Goal: Transaction & Acquisition: Subscribe to service/newsletter

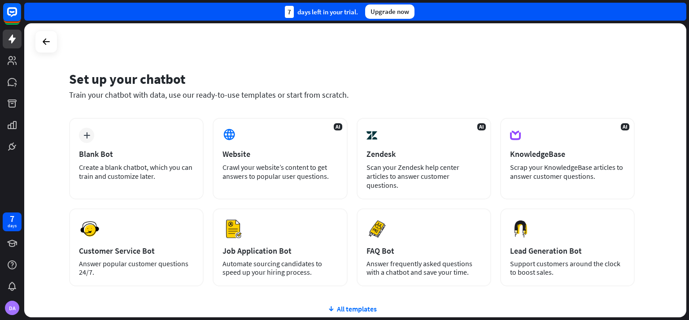
click at [688, 130] on div "Set up your chatbot Train your chatbot with data, use our ready-to-use template…" at bounding box center [356, 171] width 665 height 297
drag, startPoint x: 688, startPoint y: 130, endPoint x: 565, endPoint y: 101, distance: 126.2
click at [565, 101] on div "Set up your chatbot Train your chatbot with data, use our ready-to-use template…" at bounding box center [351, 91] width 565 height 54
click at [657, 101] on div "Set up your chatbot Train your chatbot with data, use our ready-to-use template…" at bounding box center [355, 170] width 662 height 294
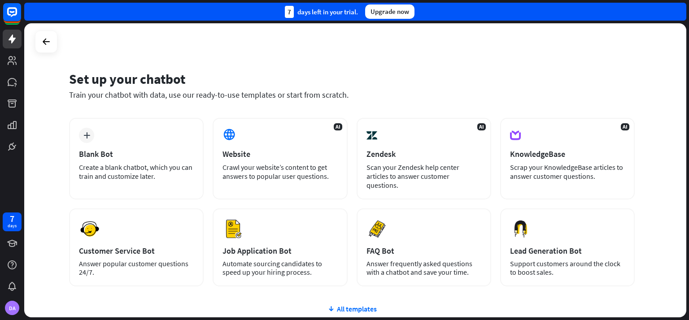
click at [405, 45] on div "Set up your chatbot Train your chatbot with data, use our ready-to-use template…" at bounding box center [355, 170] width 662 height 294
drag, startPoint x: 321, startPoint y: 12, endPoint x: 351, endPoint y: 14, distance: 29.7
click at [351, 14] on div "7 days left in your trial." at bounding box center [321, 12] width 73 height 12
click at [555, 43] on div "Set up your chatbot Train your chatbot with data, use our ready-to-use template…" at bounding box center [355, 170] width 662 height 294
drag, startPoint x: 611, startPoint y: 0, endPoint x: 641, endPoint y: 278, distance: 279.2
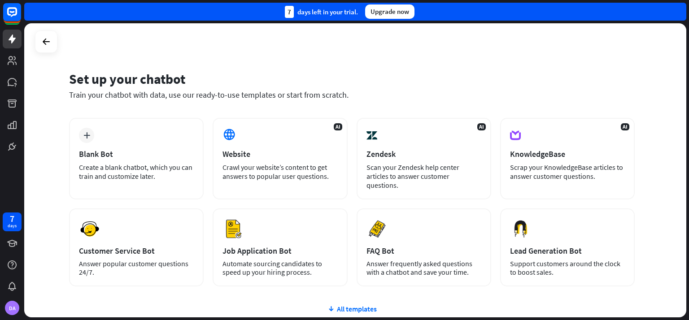
click at [640, 278] on div "Set up your chatbot Train your chatbot with data, use our ready-to-use template…" at bounding box center [355, 170] width 662 height 294
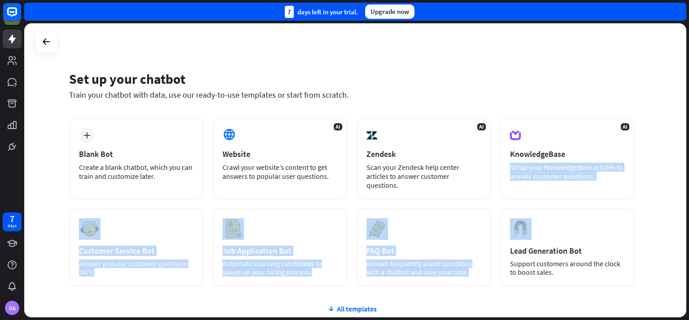
drag, startPoint x: 688, startPoint y: 162, endPoint x: 688, endPoint y: 212, distance: 50.2
click at [688, 212] on div "Set up your chatbot Train your chatbot with data, use our ready-to-use template…" at bounding box center [356, 171] width 665 height 297
drag, startPoint x: 688, startPoint y: 212, endPoint x: 658, endPoint y: 209, distance: 30.2
click at [658, 209] on div "Set up your chatbot Train your chatbot with data, use our ready-to-use template…" at bounding box center [355, 170] width 662 height 294
click at [660, 215] on div "Set up your chatbot Train your chatbot with data, use our ready-to-use template…" at bounding box center [355, 170] width 662 height 294
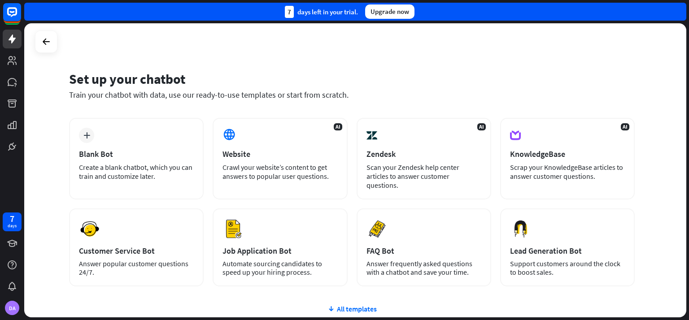
click at [397, 47] on div "Set up your chatbot Train your chatbot with data, use our ready-to-use template…" at bounding box center [355, 170] width 662 height 294
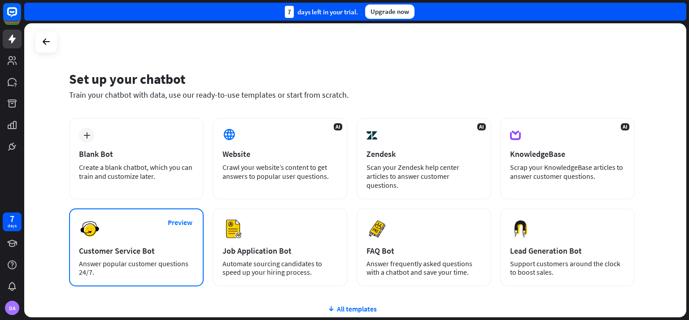
click at [134, 260] on div "Answer popular customer questions 24/7." at bounding box center [136, 268] width 115 height 17
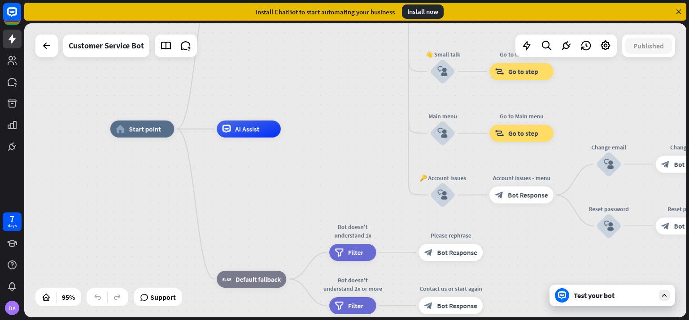
drag, startPoint x: 408, startPoint y: 189, endPoint x: 316, endPoint y: 139, distance: 104.4
click at [316, 139] on div "home_2 Start point Welcome message block_bot_response Bot Response 🔙 Main menu …" at bounding box center [424, 268] width 629 height 279
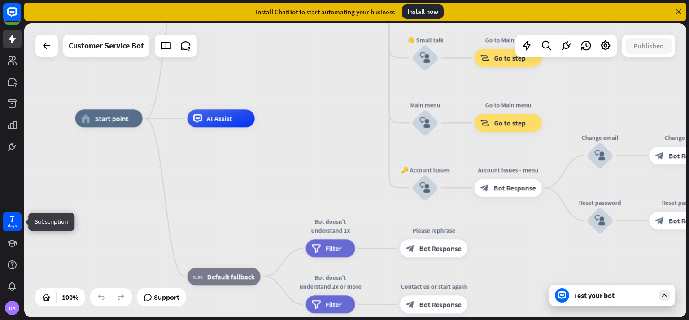
click at [9, 221] on div "7 days" at bounding box center [12, 222] width 9 height 14
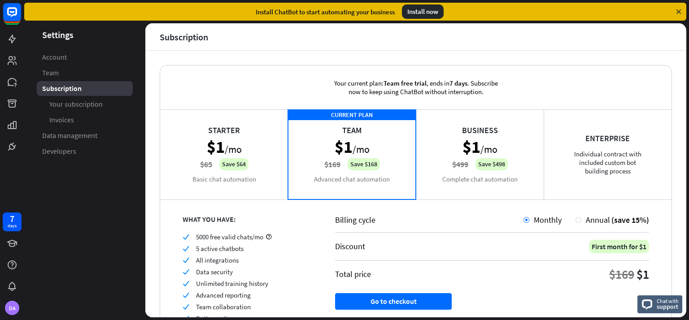
drag, startPoint x: 688, startPoint y: 188, endPoint x: 688, endPoint y: 200, distance: 11.2
click at [688, 200] on div "Settings Account Team Subscription Your subscription Invoices Data management D…" at bounding box center [356, 171] width 665 height 297
drag, startPoint x: 688, startPoint y: 200, endPoint x: 674, endPoint y: 207, distance: 16.2
click at [674, 207] on div "Your current plan: Team free trial , ends [DATE] . Subscribe now to keep using …" at bounding box center [415, 184] width 541 height 267
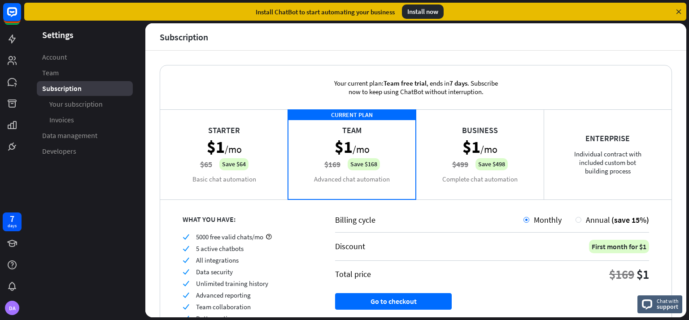
drag, startPoint x: 674, startPoint y: 207, endPoint x: 630, endPoint y: 105, distance: 111.5
click at [630, 105] on div "Your current plan: Team free trial , ends [DATE] . Subscribe now to keep using …" at bounding box center [415, 87] width 511 height 44
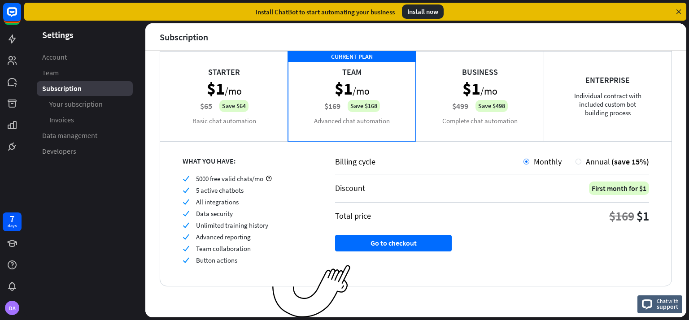
drag, startPoint x: 635, startPoint y: 2, endPoint x: 535, endPoint y: 278, distance: 294.2
click at [535, 278] on div "Billing cycle Monthly Annual (save 15%) Discount First month for $1 Total price…" at bounding box center [492, 213] width 359 height 145
click at [475, 118] on div "Business $1 /mo $499 Save $498 Complete chat automation" at bounding box center [480, 96] width 128 height 90
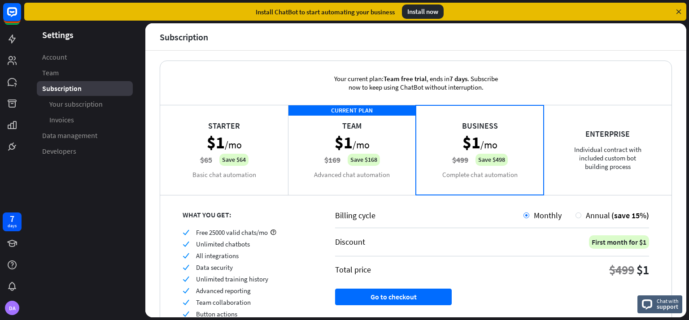
scroll to position [2, 0]
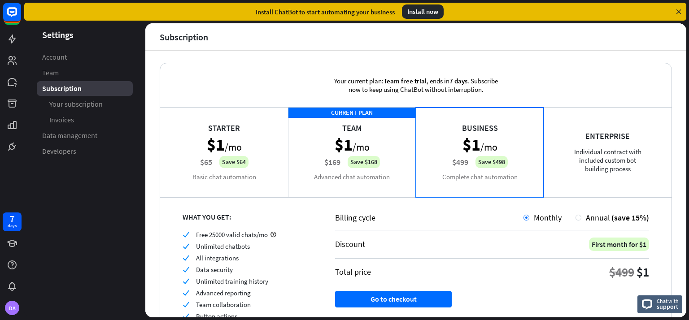
click at [192, 168] on div "Starter $1 /mo $65 Save $64 Basic chat automation" at bounding box center [224, 152] width 128 height 90
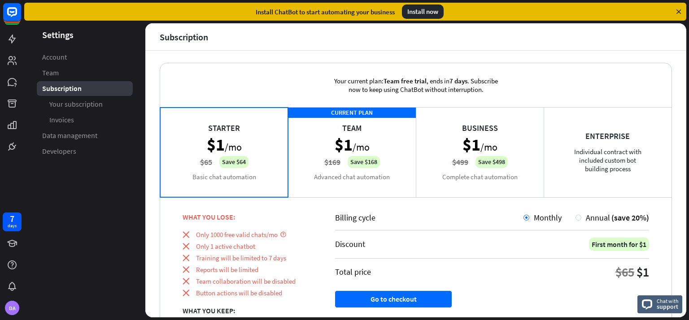
drag, startPoint x: 687, startPoint y: 165, endPoint x: 685, endPoint y: 171, distance: 6.7
click at [685, 171] on div "Settings Account Team Subscription Your subscription Invoices Data management D…" at bounding box center [356, 171] width 665 height 297
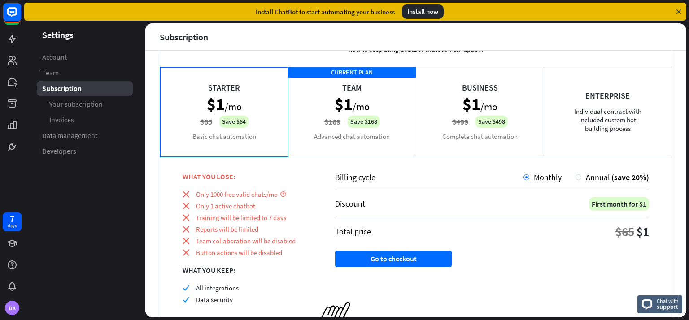
scroll to position [38, 0]
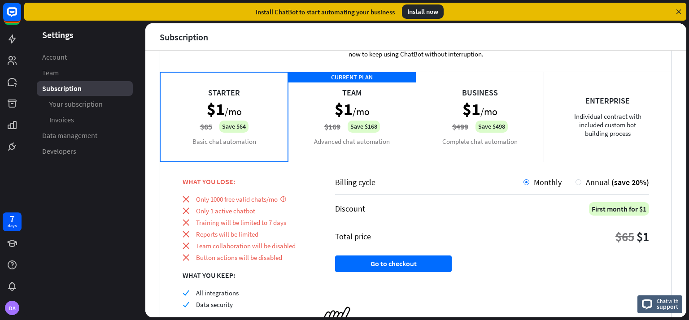
click at [678, 10] on icon at bounding box center [678, 12] width 8 height 8
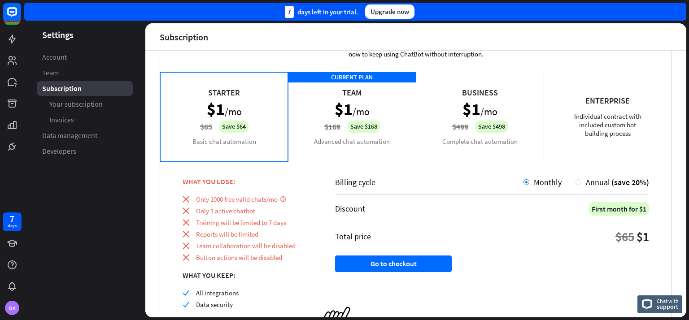
click at [608, 33] on header "Subscription" at bounding box center [415, 36] width 541 height 27
click at [625, 35] on header "Subscription" at bounding box center [415, 36] width 541 height 27
click at [11, 16] on rect at bounding box center [12, 12] width 20 height 20
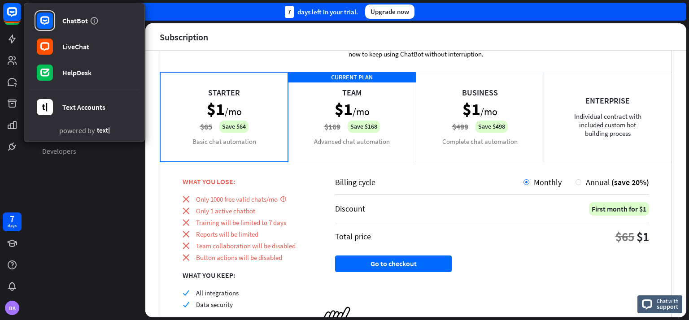
click at [78, 192] on aside "Settings Account Team Subscription Your subscription Invoices Data management D…" at bounding box center [84, 170] width 121 height 294
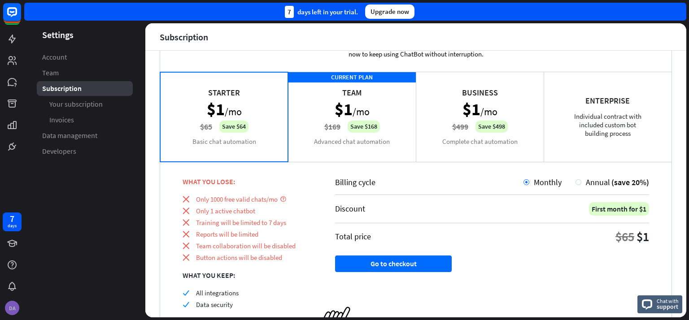
click at [15, 309] on div "DA" at bounding box center [12, 308] width 14 height 14
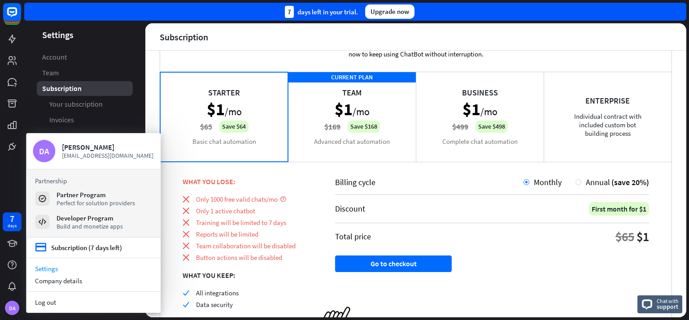
click at [149, 111] on div "Your current plan: Team free trial , ends [DATE] . Subscribe now to keep using …" at bounding box center [415, 184] width 541 height 267
